Goal: Task Accomplishment & Management: Use online tool/utility

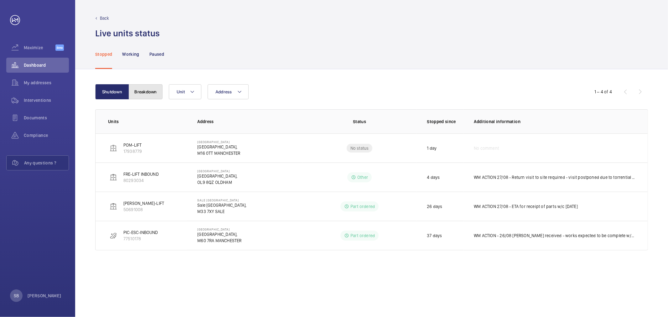
click at [159, 99] on button "Breakdown" at bounding box center [146, 91] width 34 height 15
